Goal: Navigation & Orientation: Find specific page/section

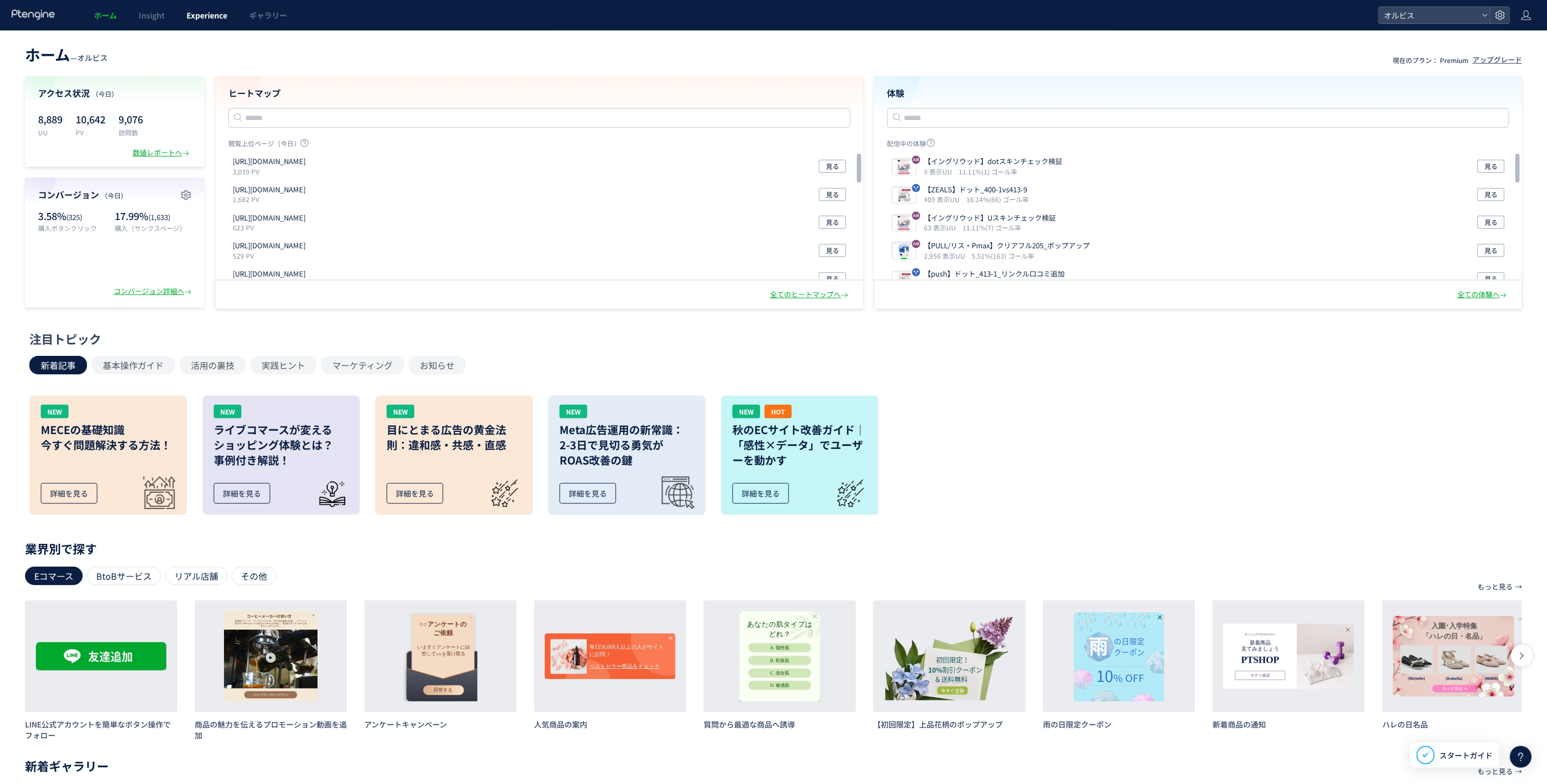
click at [202, 15] on span "Experience" at bounding box center [206, 15] width 40 height 11
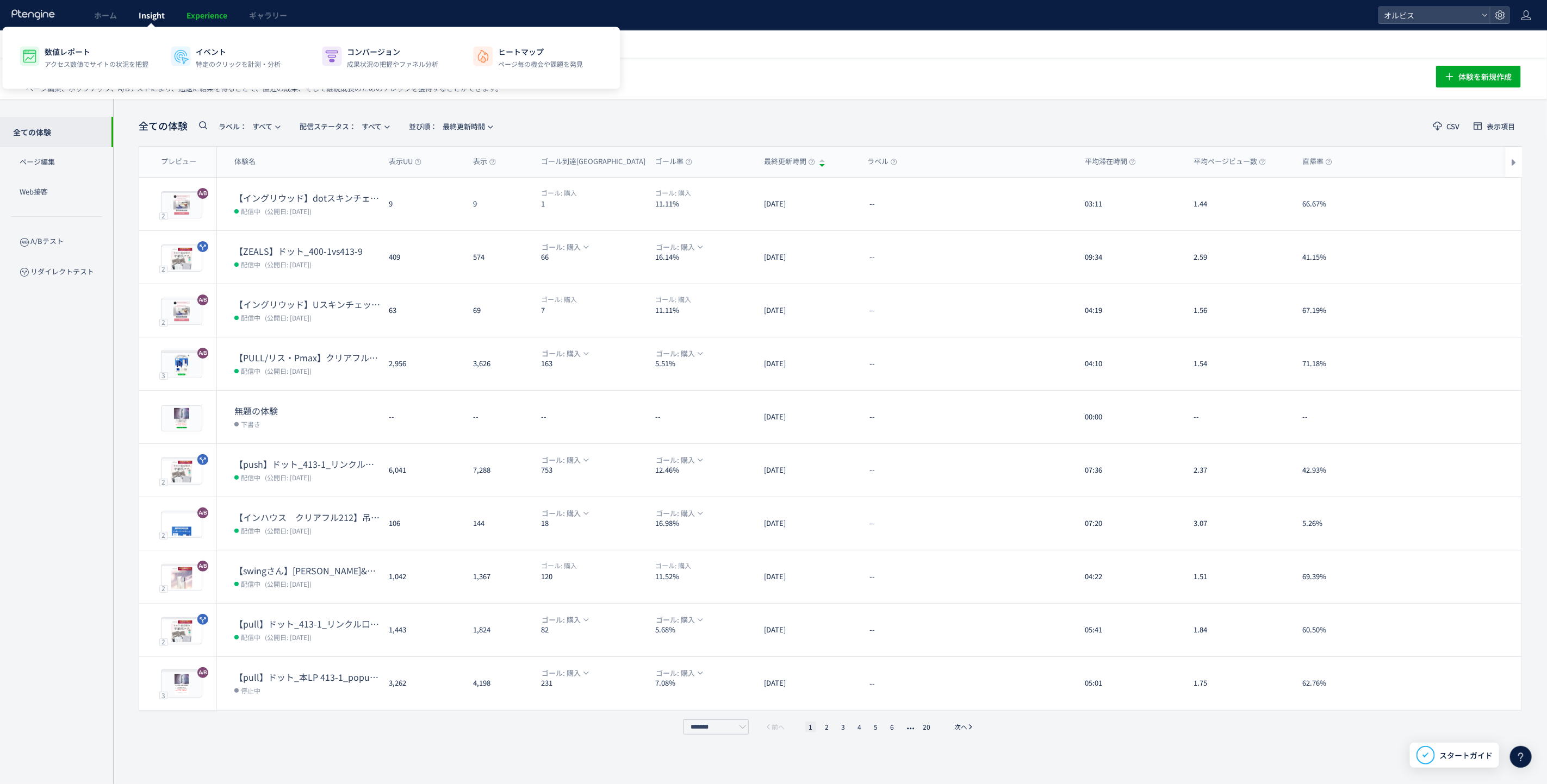
click at [150, 18] on span "Insight" at bounding box center [151, 15] width 26 height 11
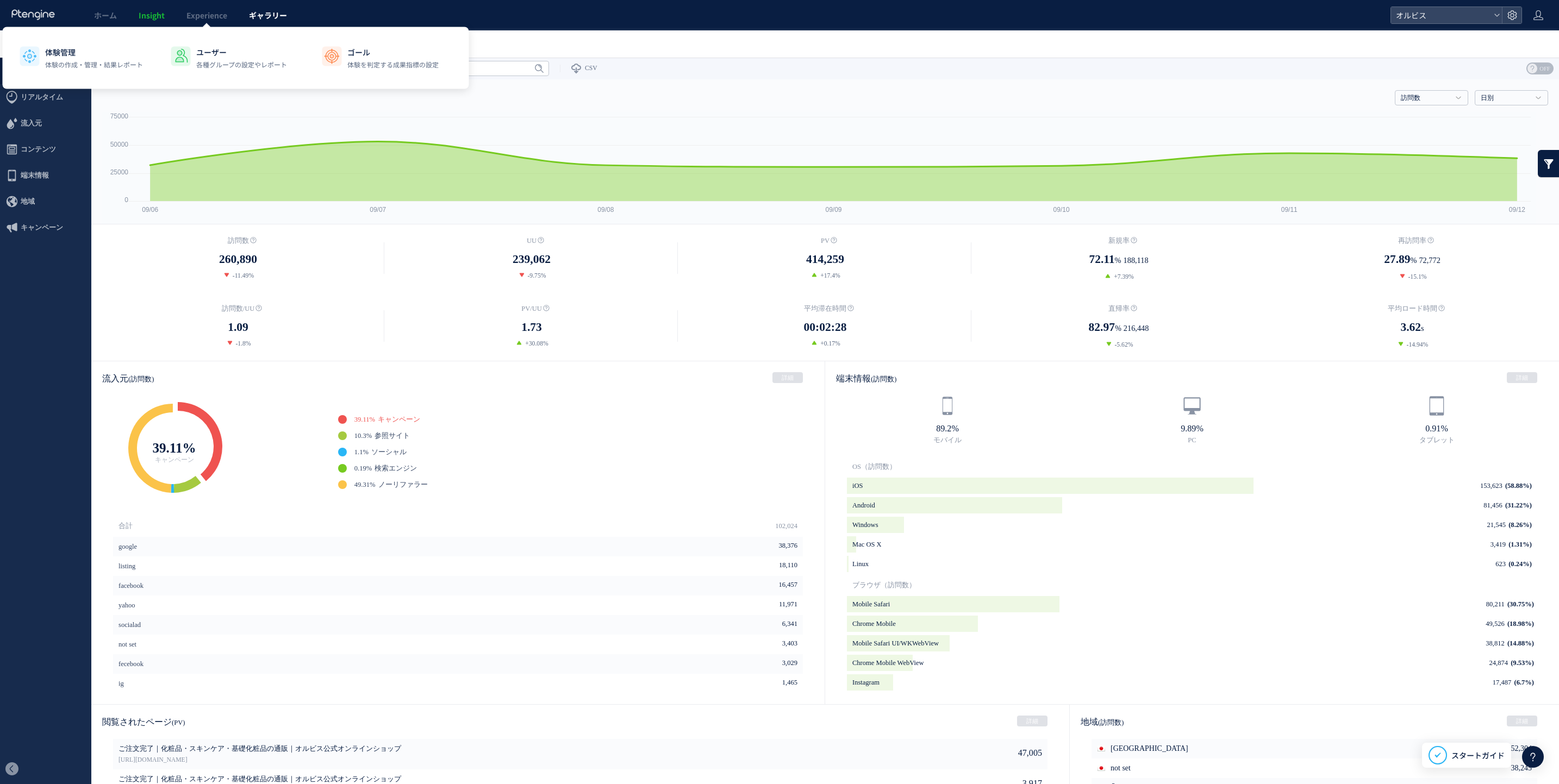
click at [263, 18] on span "ギャラリー" at bounding box center [268, 15] width 38 height 11
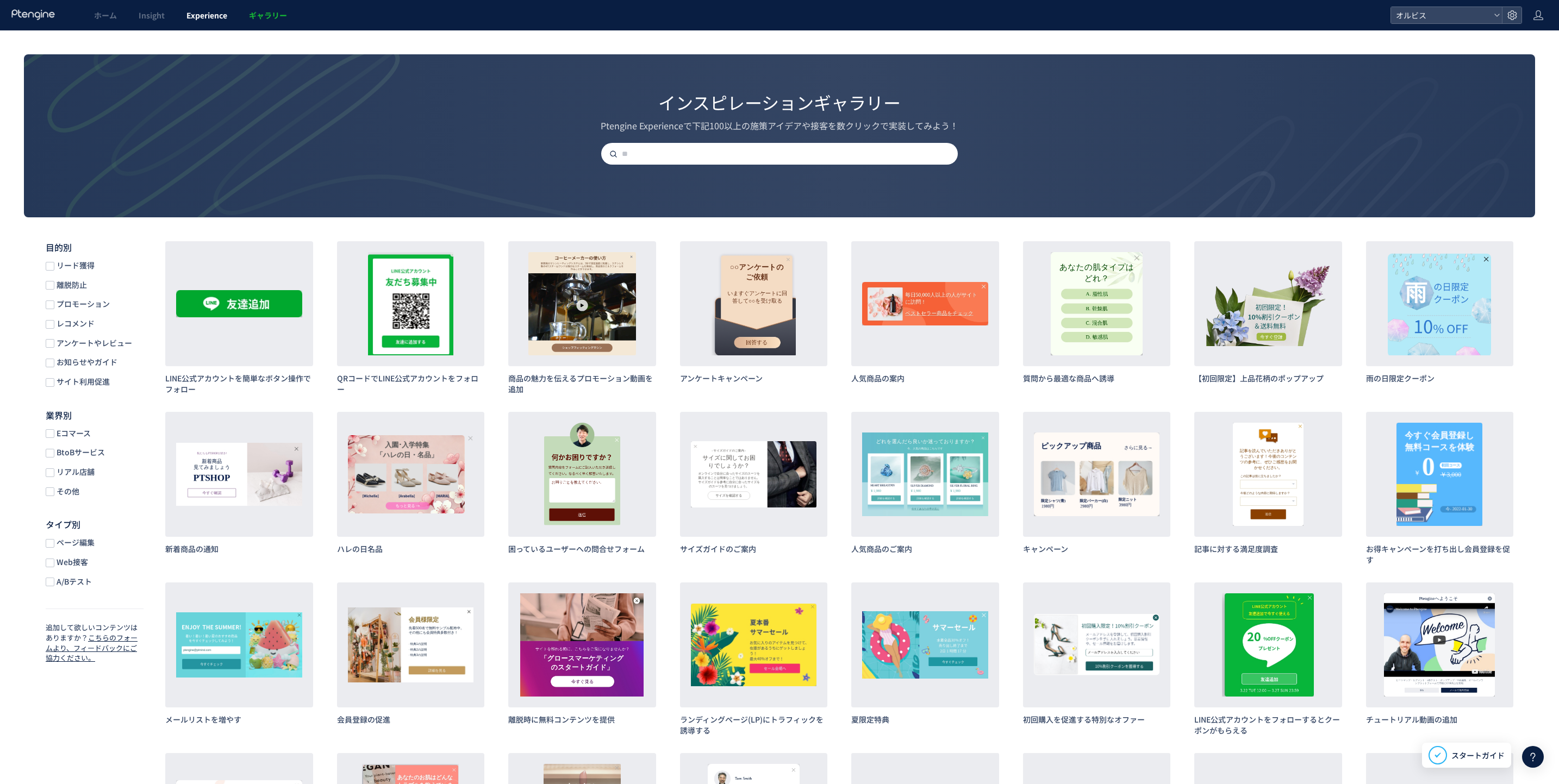
click at [224, 16] on span "Experience" at bounding box center [206, 15] width 40 height 11
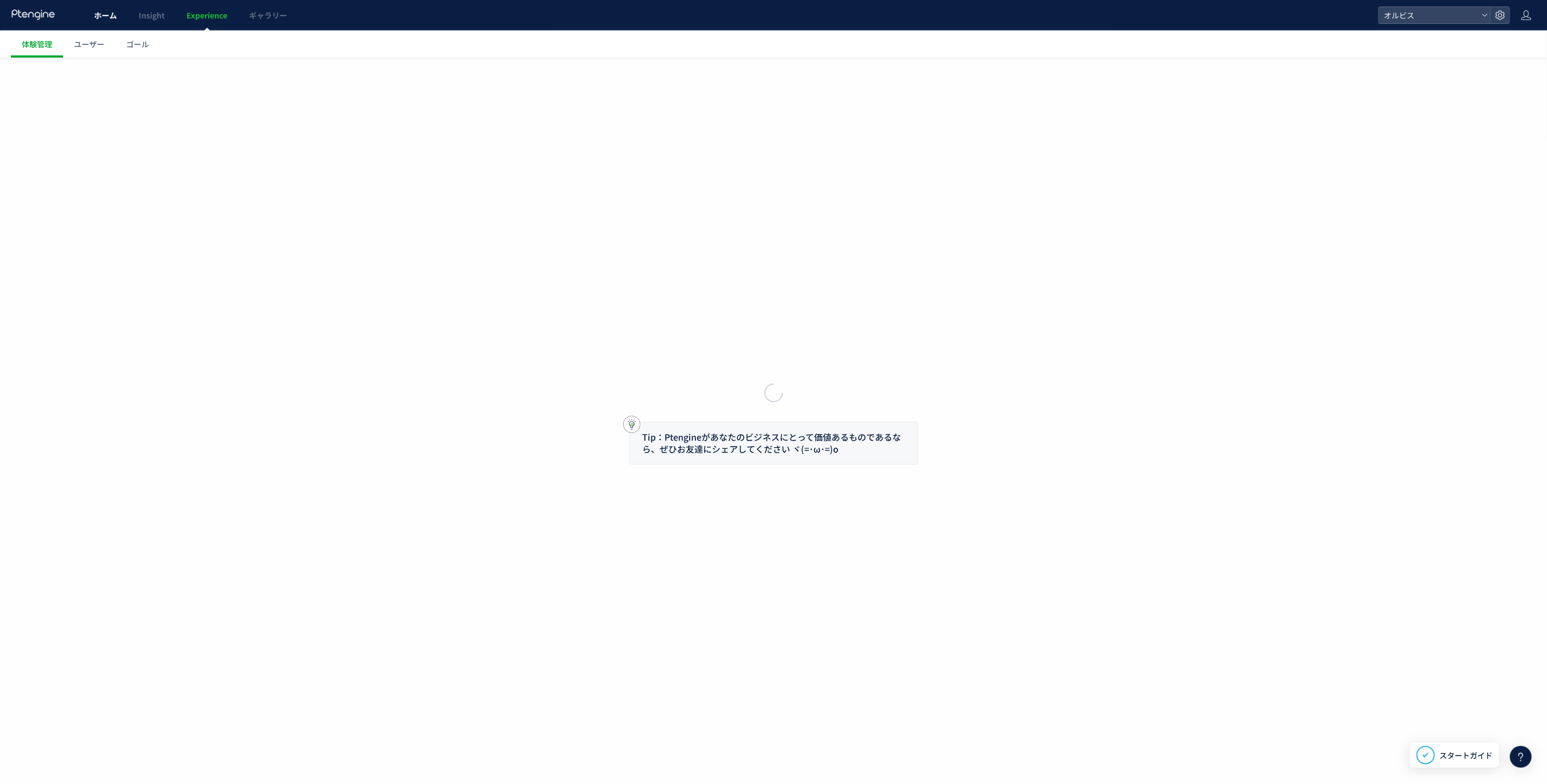
click at [106, 24] on body "ホーム Insight Experience ギャラリー オルビス 体験管理 ユーザー ゴール Tip：Ptengineがあなたのビジネスにとって価値あるもの…" at bounding box center [773, 392] width 1547 height 784
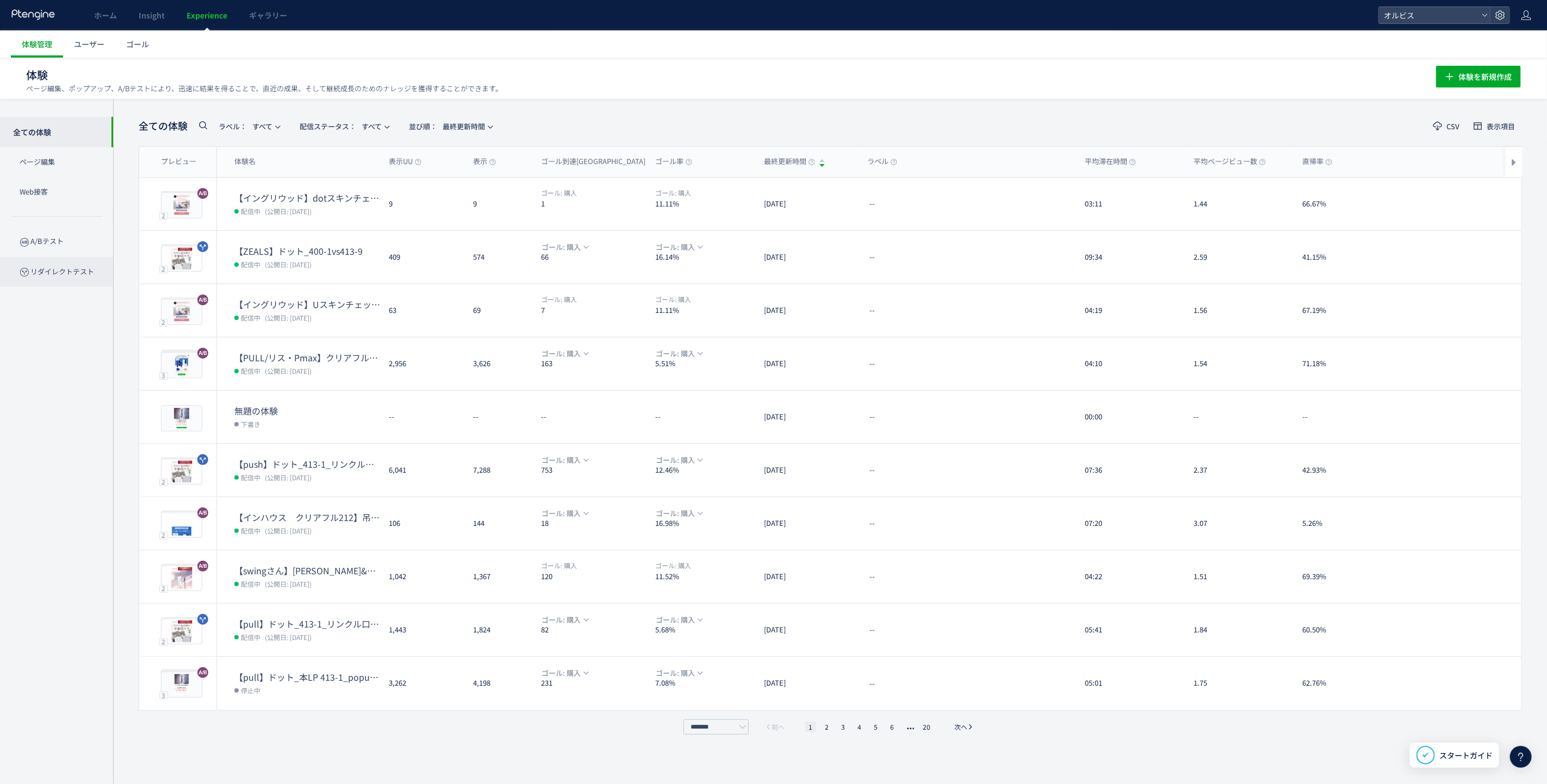
click at [88, 274] on p "リダイレクトテスト" at bounding box center [57, 271] width 113 height 30
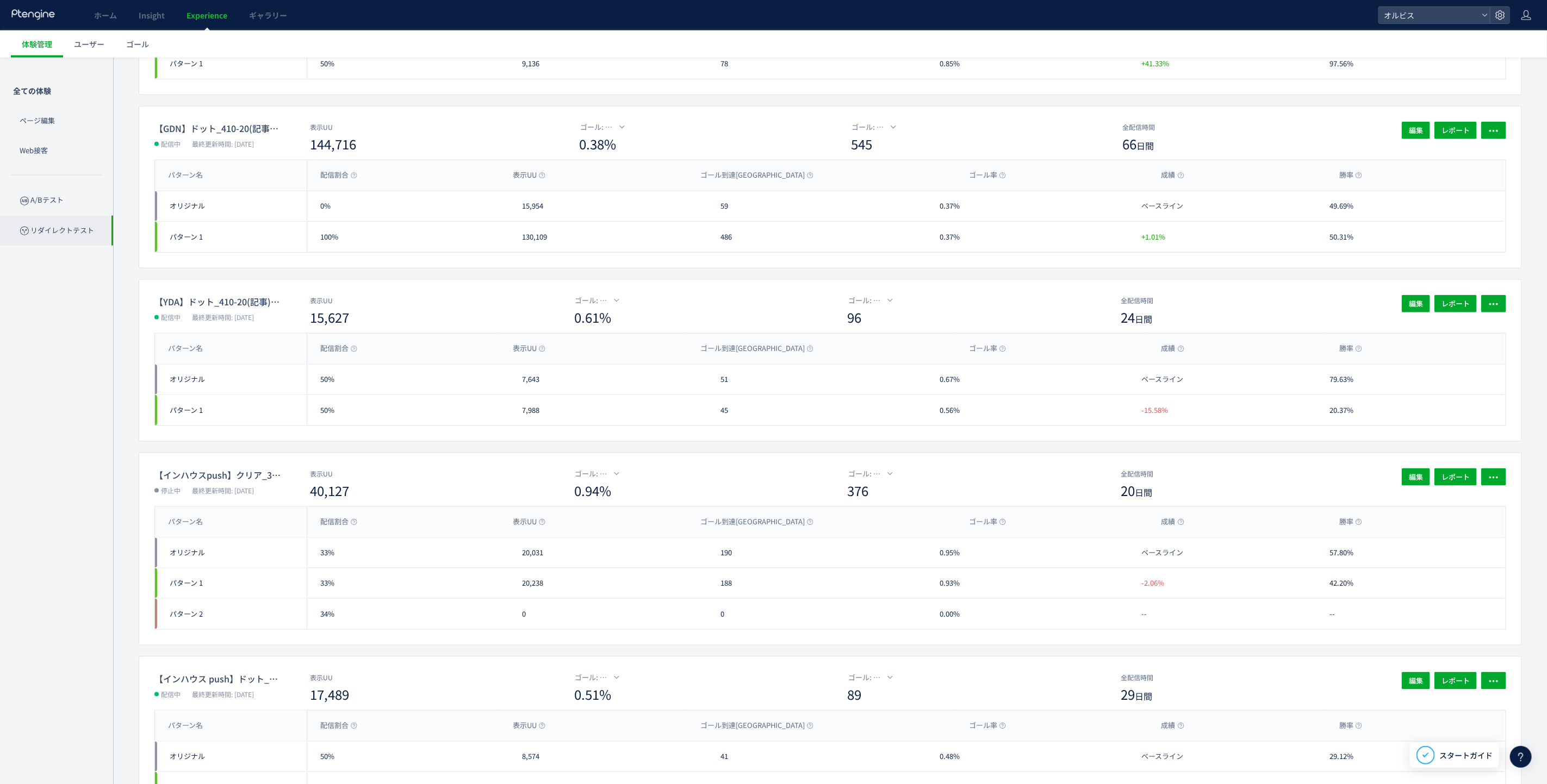
scroll to position [815, 0]
